Goal: Task Accomplishment & Management: Use online tool/utility

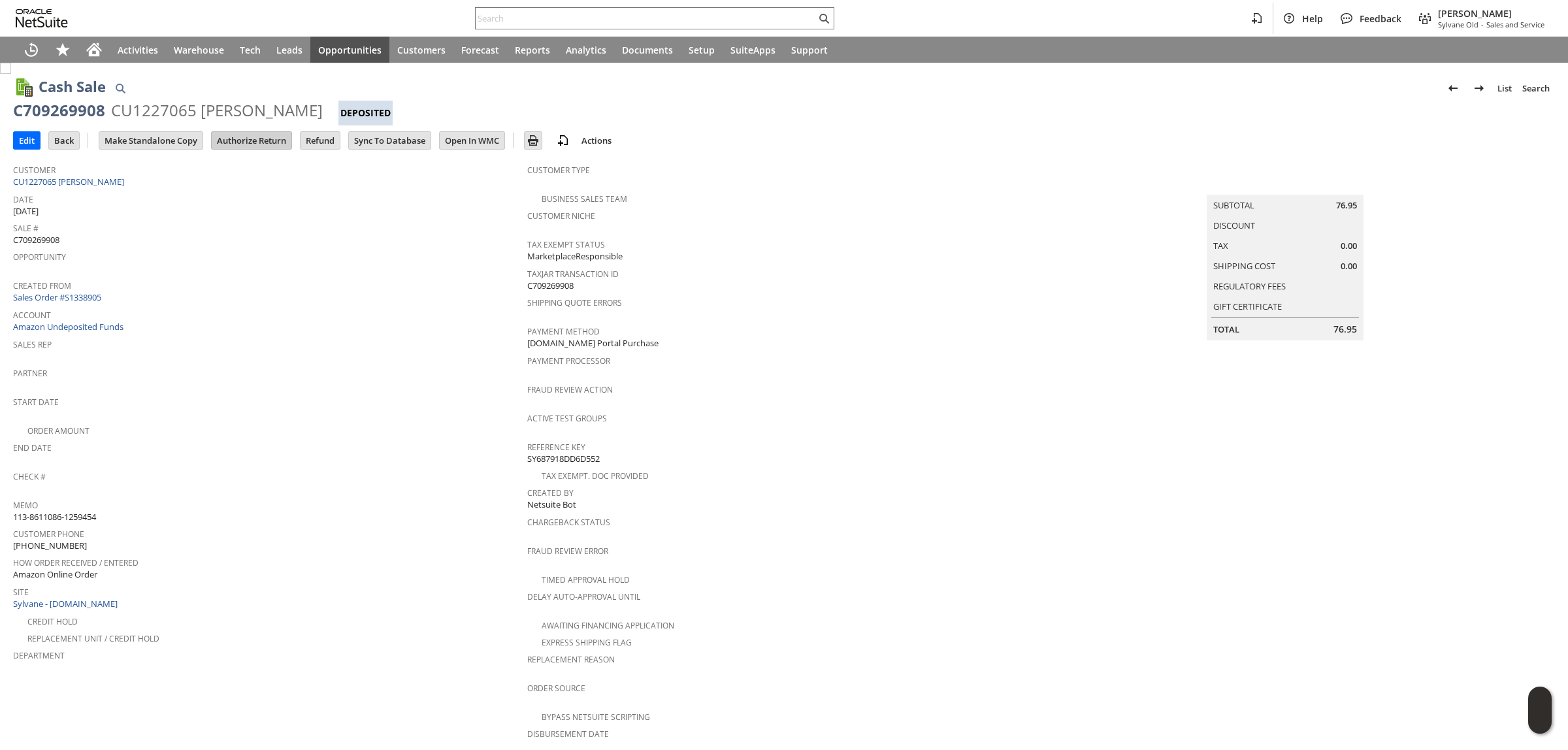
click at [266, 144] on input "Authorize Return" at bounding box center [251, 140] width 80 height 17
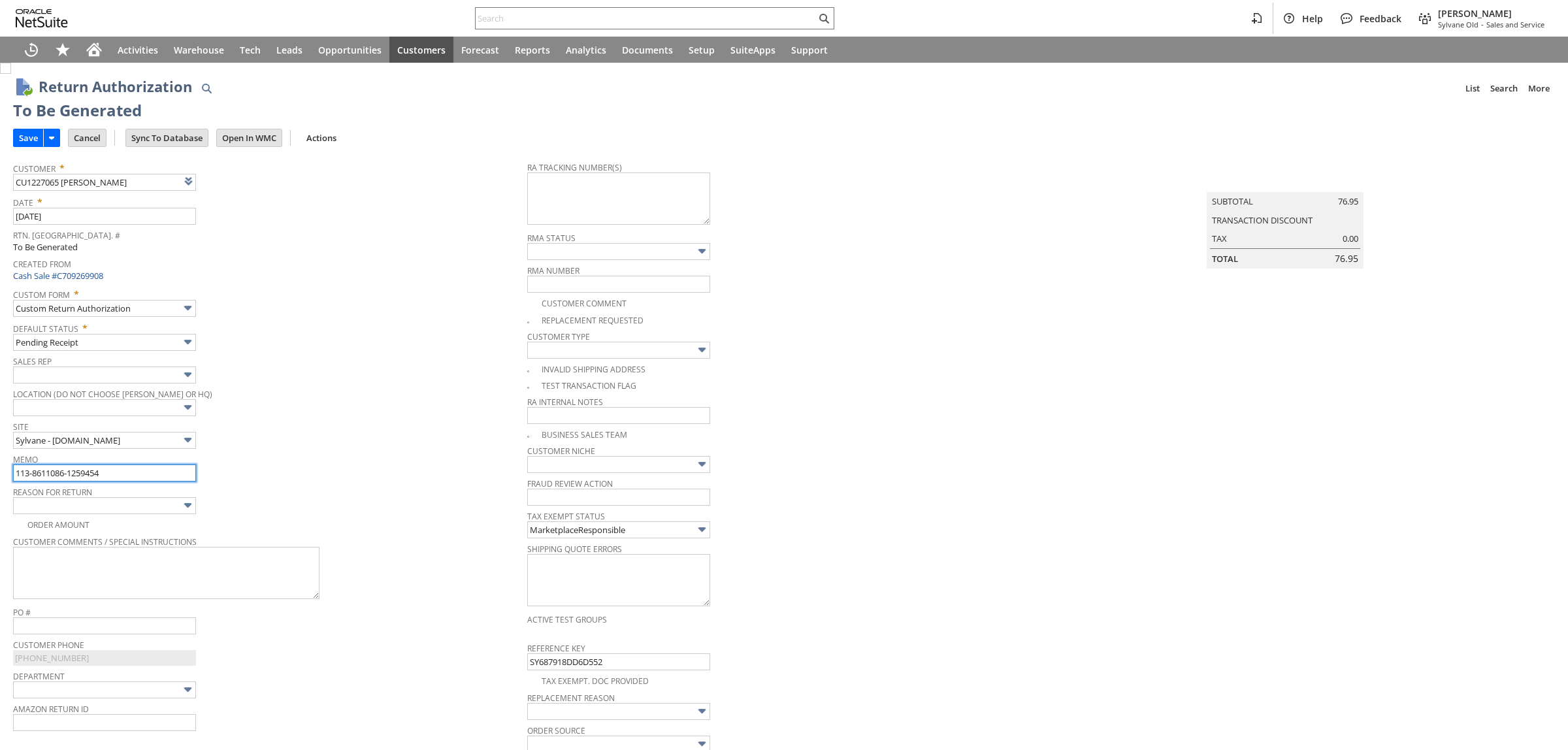
click at [126, 474] on input "113-8611086-1259454" at bounding box center [104, 472] width 183 height 17
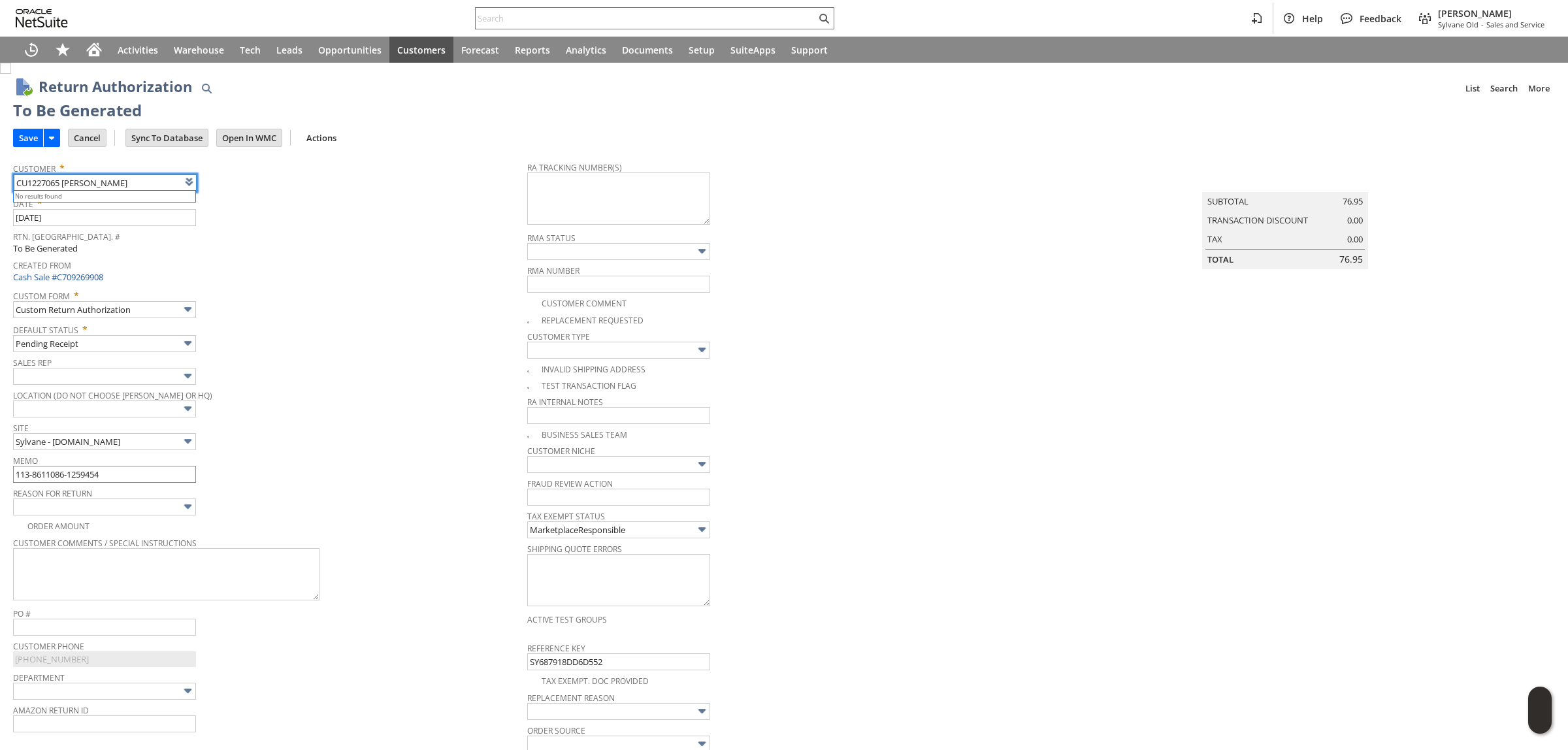
type input "CU1227065 [PERSON_NAME]"
click at [126, 474] on input "113-8611086-1259454" at bounding box center [104, 474] width 183 height 17
type input "113-8611086-1259454 - Amazon refunded"
click at [31, 138] on input "Save" at bounding box center [28, 137] width 30 height 17
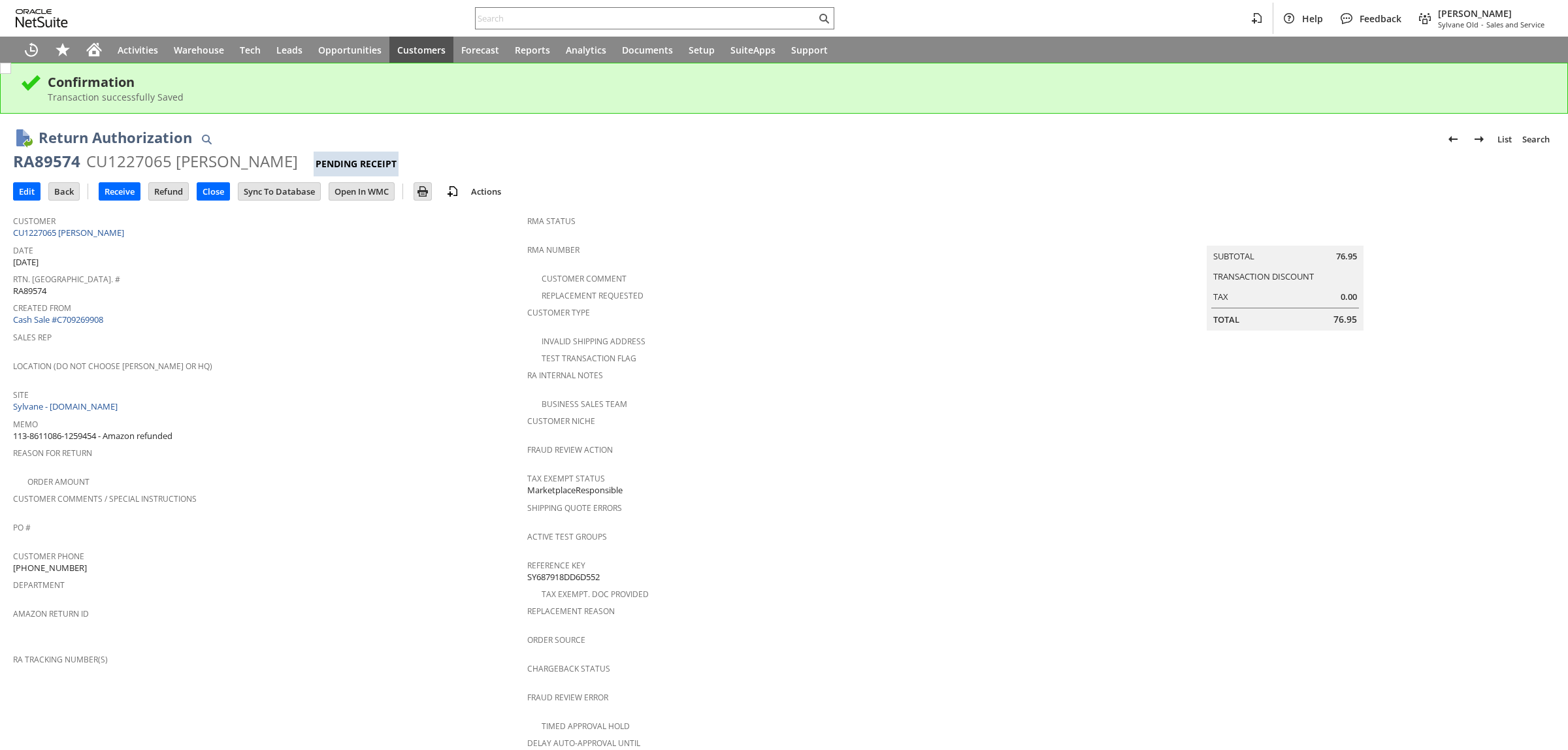
click at [151, 165] on div "CU1227065 [PERSON_NAME]" at bounding box center [192, 161] width 212 height 21
click at [554, 18] on input "text" at bounding box center [645, 18] width 340 height 15
paste input "114-3576049-5349023"
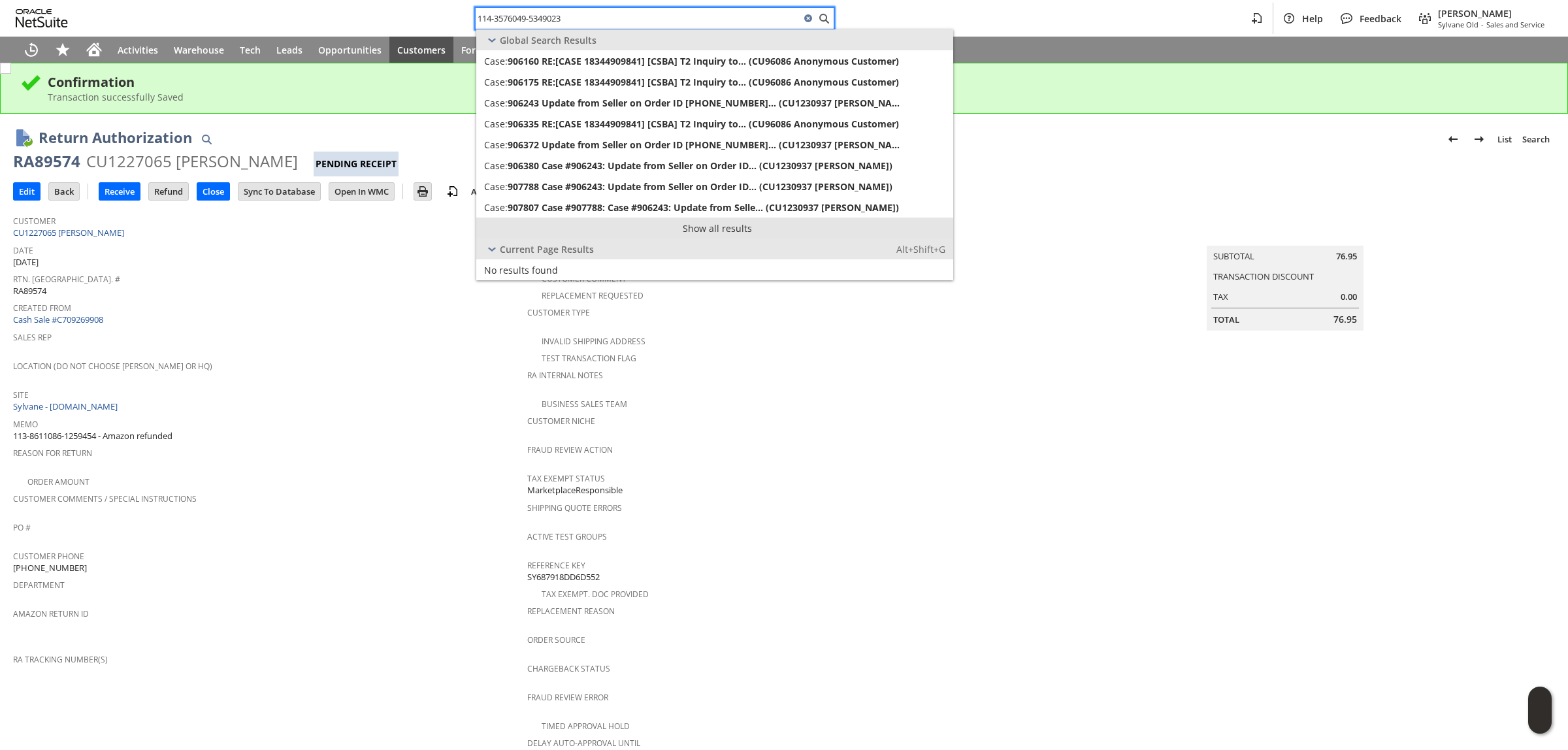
type input "114-3576049-5349023"
click at [675, 230] on link "Show all results" at bounding box center [714, 228] width 477 height 21
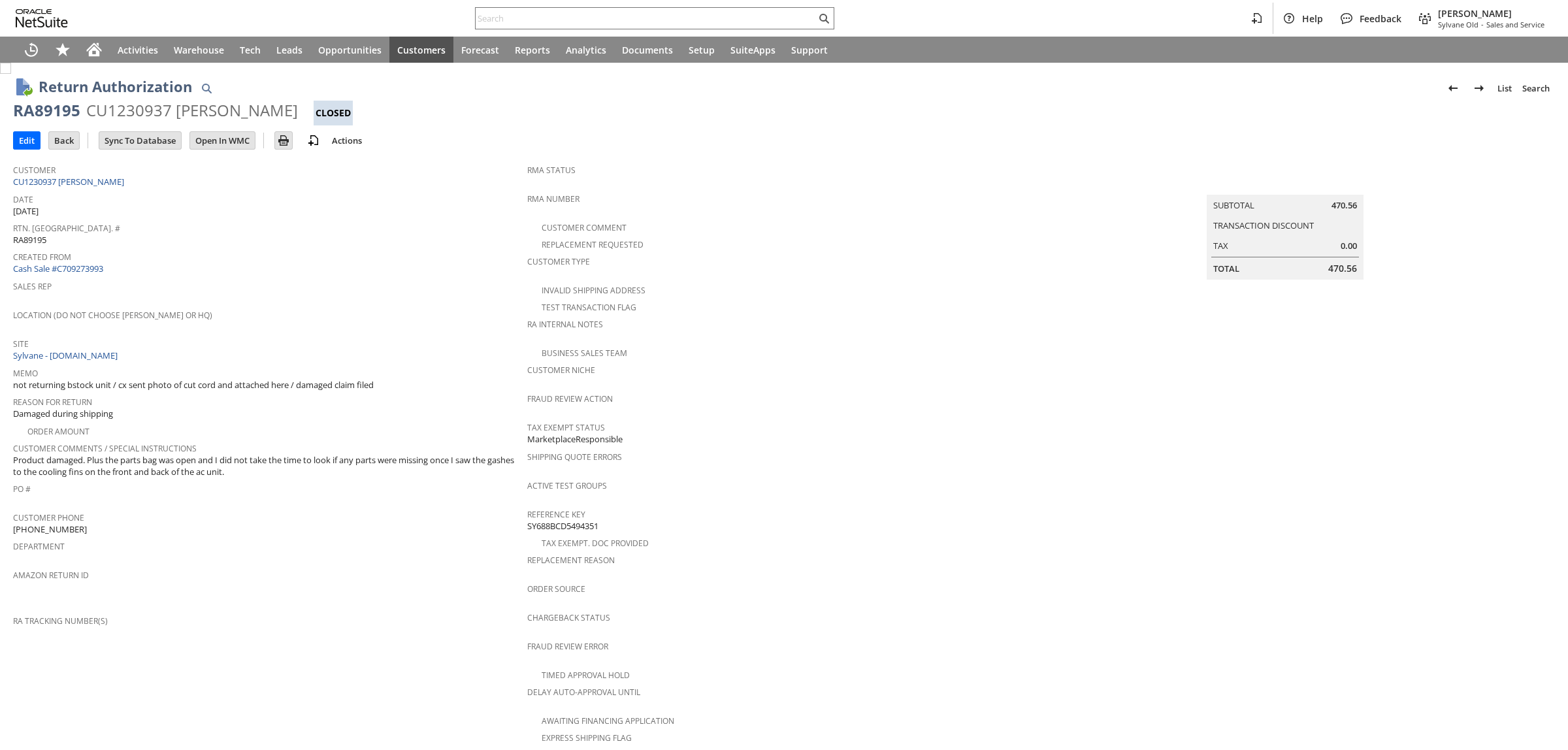
click at [151, 109] on div "CU1230937 Kristen Customer" at bounding box center [192, 110] width 212 height 21
click at [531, 19] on input "text" at bounding box center [645, 18] width 340 height 15
paste input "114-6697829-9274613"
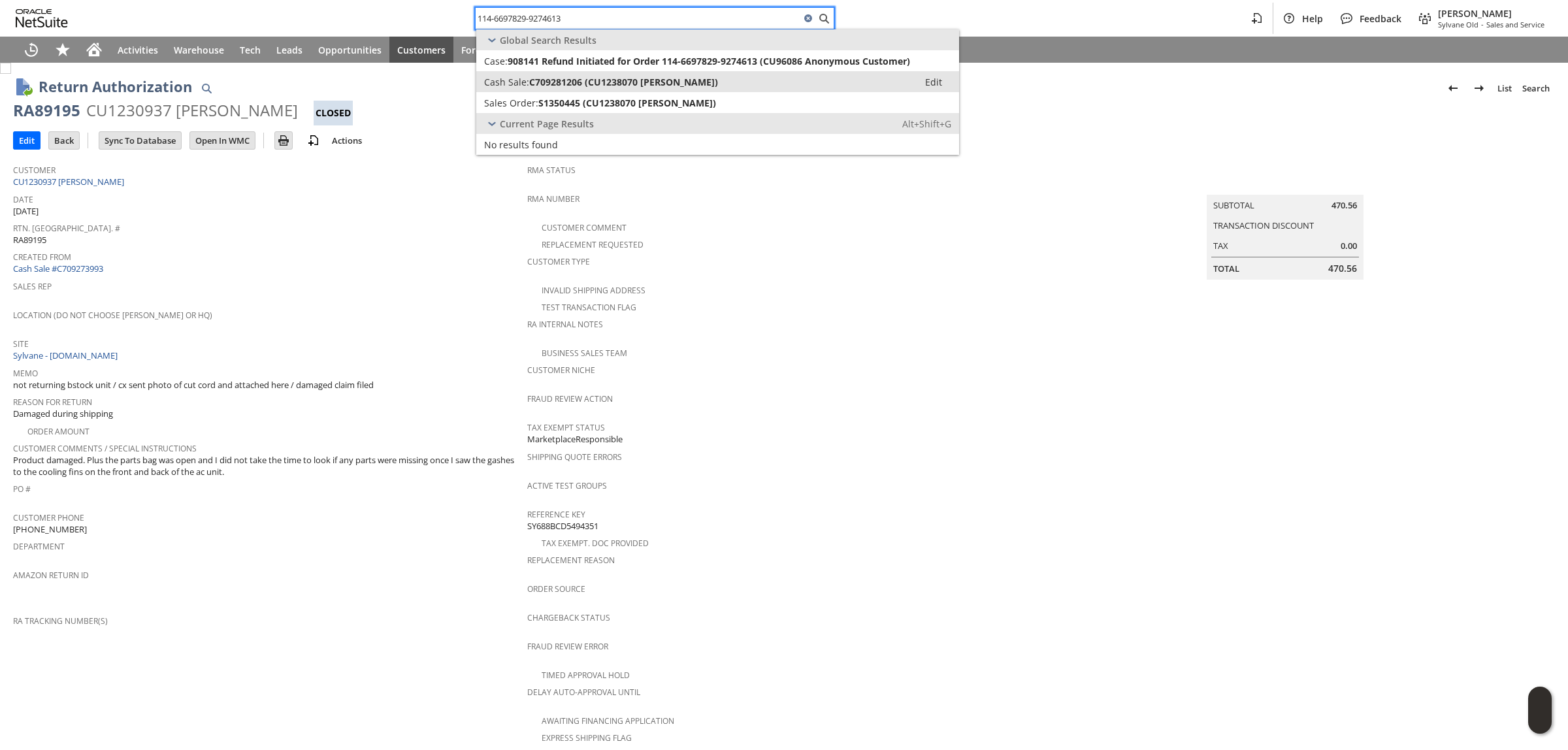
type input "114-6697829-9274613"
click at [545, 73] on link "Cash Sale: C709281206 (CU1238070 Jennifer Weekes) Edit" at bounding box center [717, 81] width 483 height 21
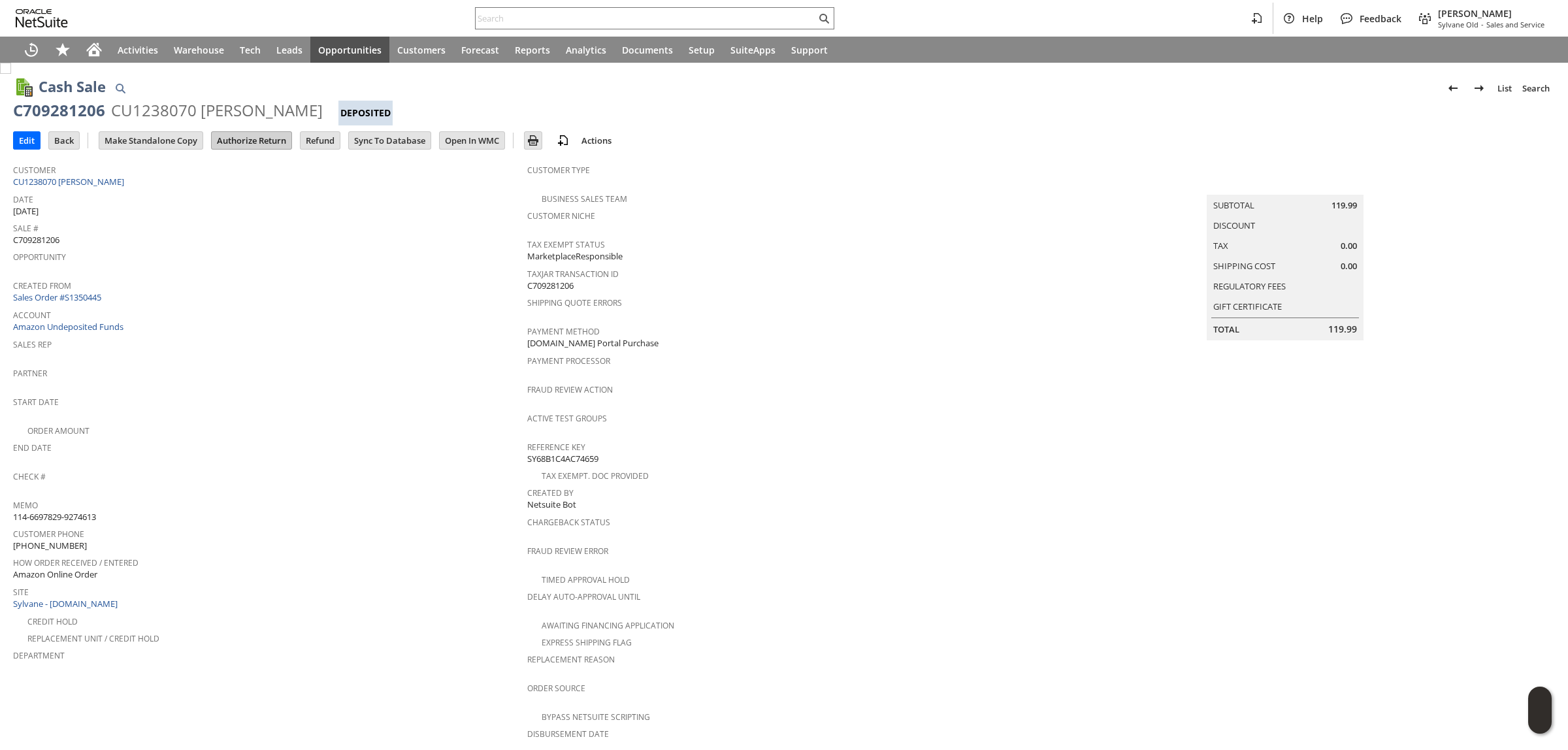
click at [235, 144] on input "Authorize Return" at bounding box center [251, 140] width 80 height 17
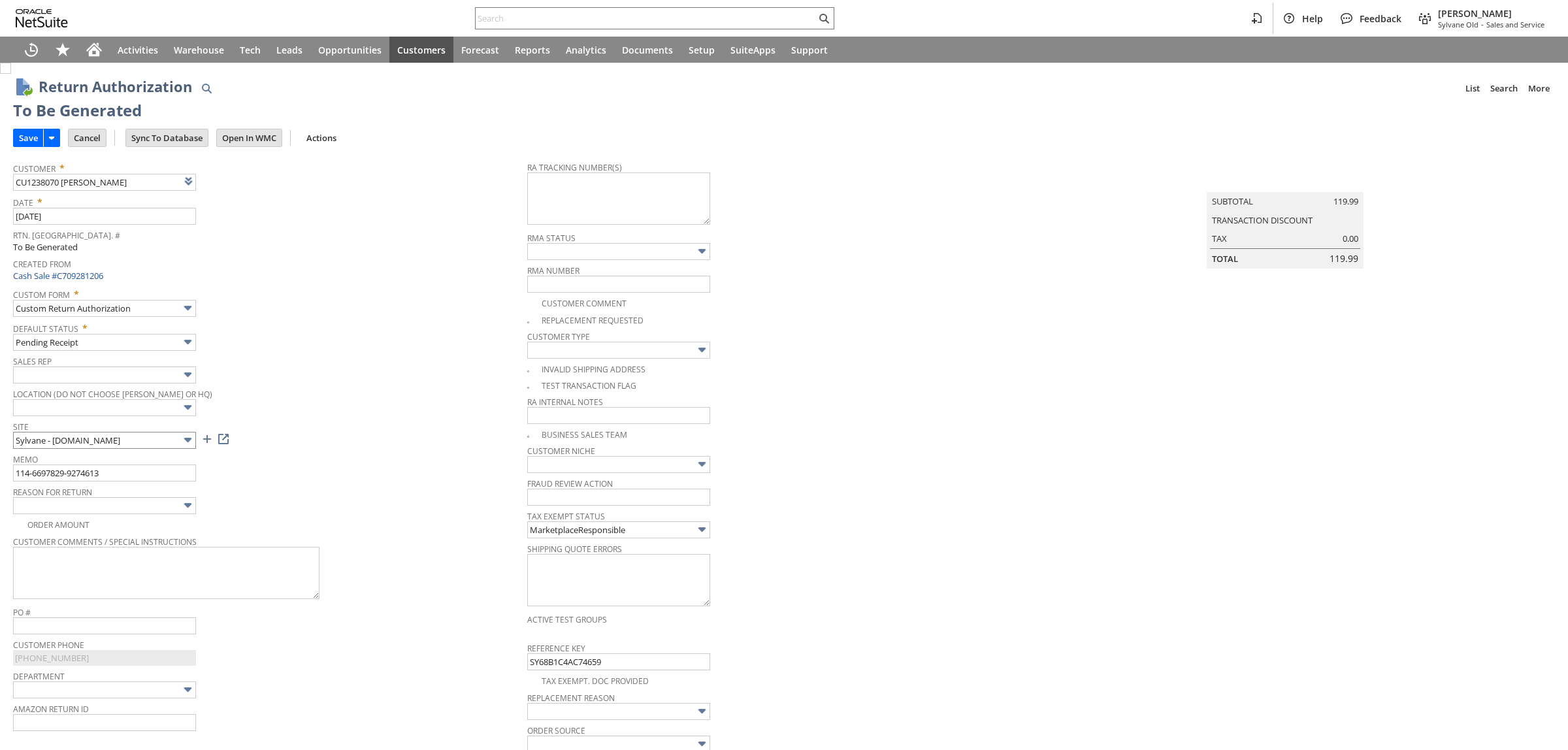
type input "Add"
type input "Copy Previous"
click at [127, 471] on input "114-6697829-9274613" at bounding box center [104, 472] width 183 height 17
type input "114-6697829-9274613 - Amazon refunded"
click at [27, 144] on input "Save" at bounding box center [28, 137] width 30 height 17
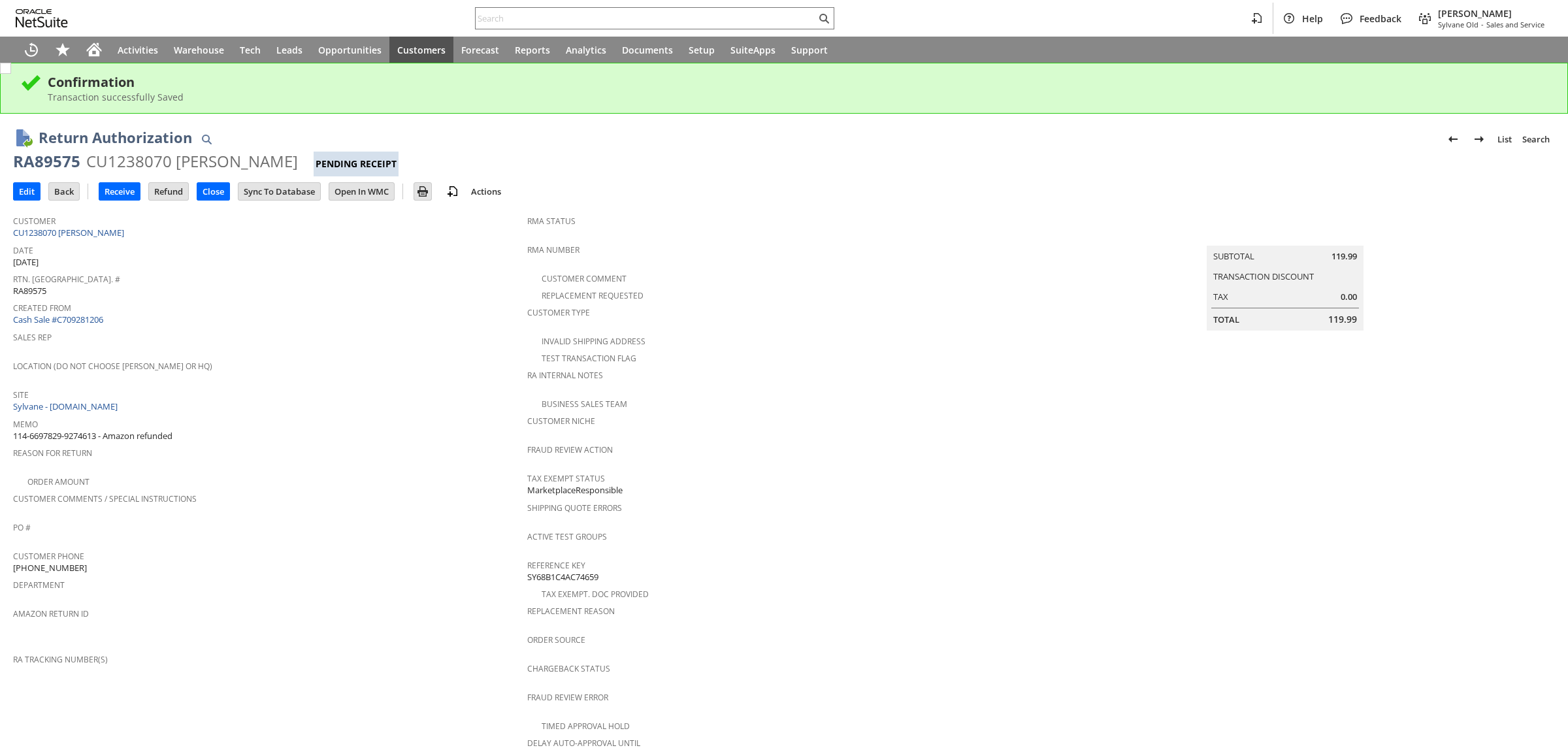
click at [102, 157] on div "CU1238070 [PERSON_NAME]" at bounding box center [192, 161] width 212 height 21
click at [102, 157] on div "CU1238070 Jennifer Weekes" at bounding box center [192, 161] width 212 height 21
click at [111, 159] on div "CU1238070 Jennifer Weekes" at bounding box center [192, 161] width 212 height 21
copy div "CU1238070"
